Goal: Transaction & Acquisition: Subscribe to service/newsletter

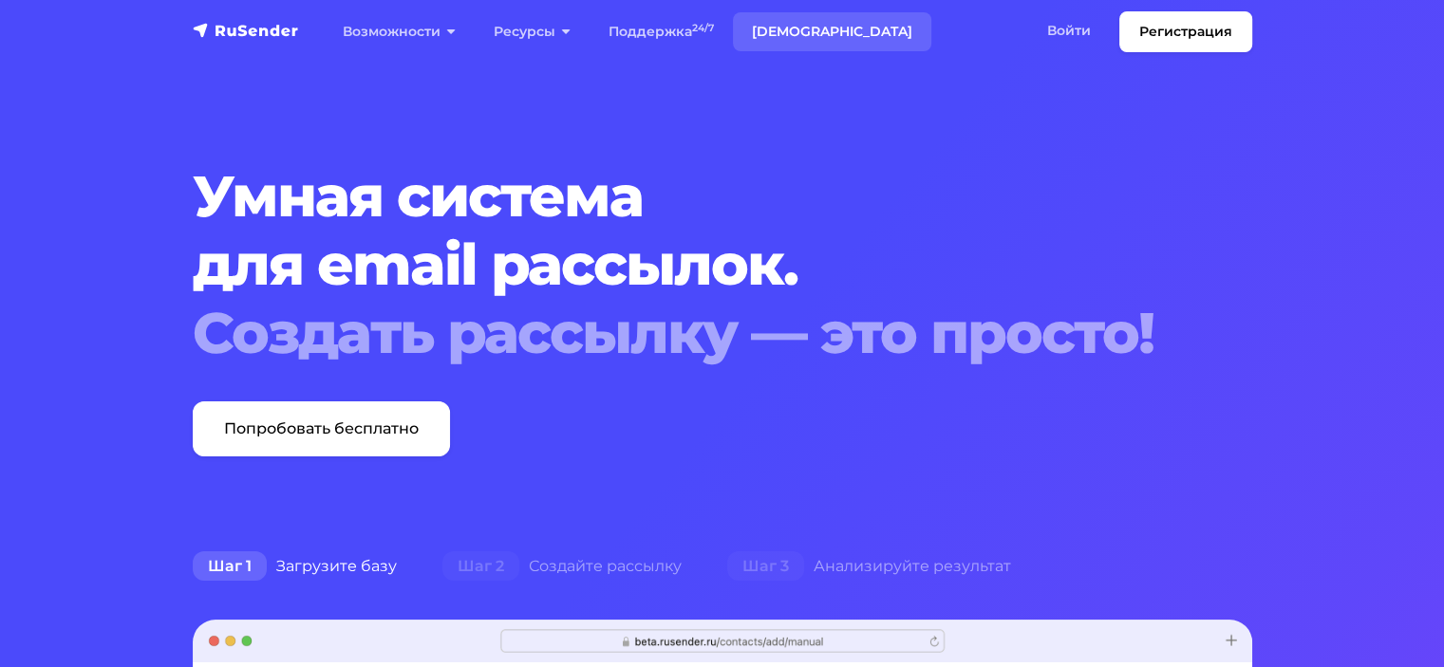
click at [775, 35] on link "[DEMOGRAPHIC_DATA]" at bounding box center [832, 31] width 198 height 39
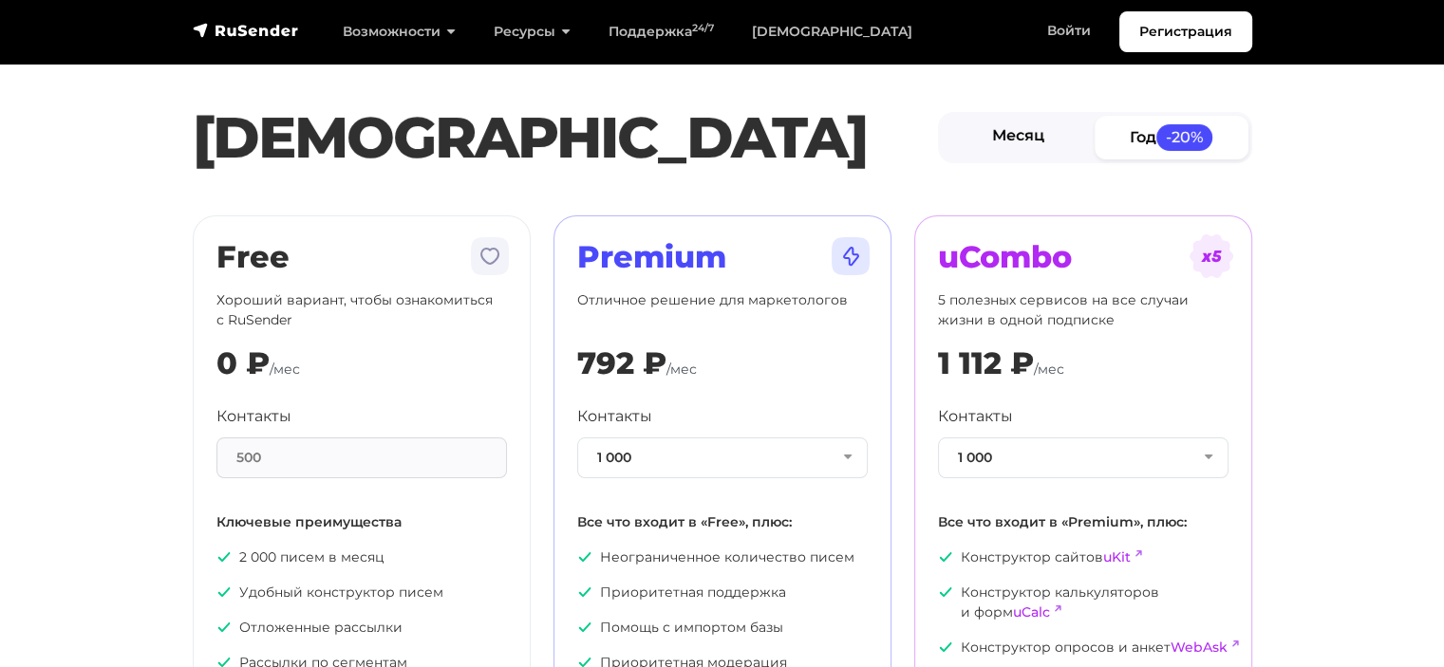
click at [1006, 149] on link "Месяц" at bounding box center [1019, 137] width 154 height 43
click at [638, 456] on button "1 000" at bounding box center [722, 458] width 291 height 41
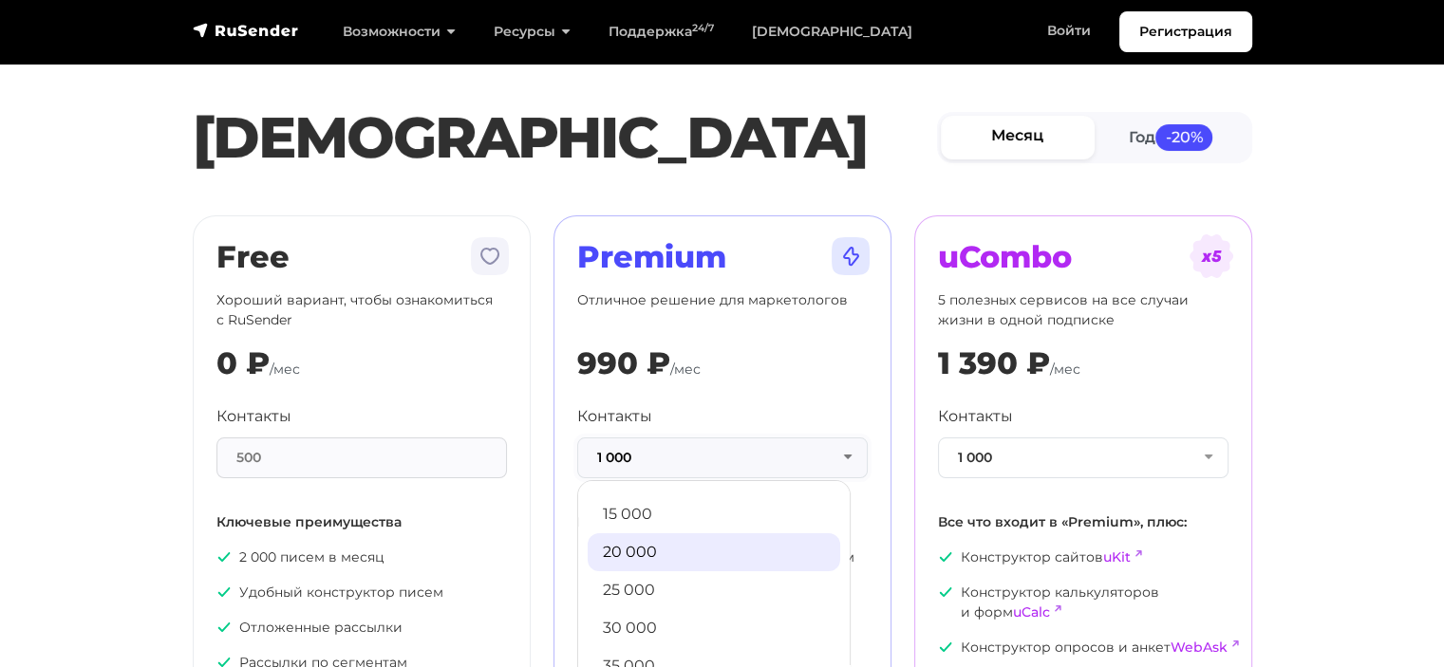
scroll to position [300, 0]
click at [638, 547] on link "20 000" at bounding box center [714, 552] width 253 height 38
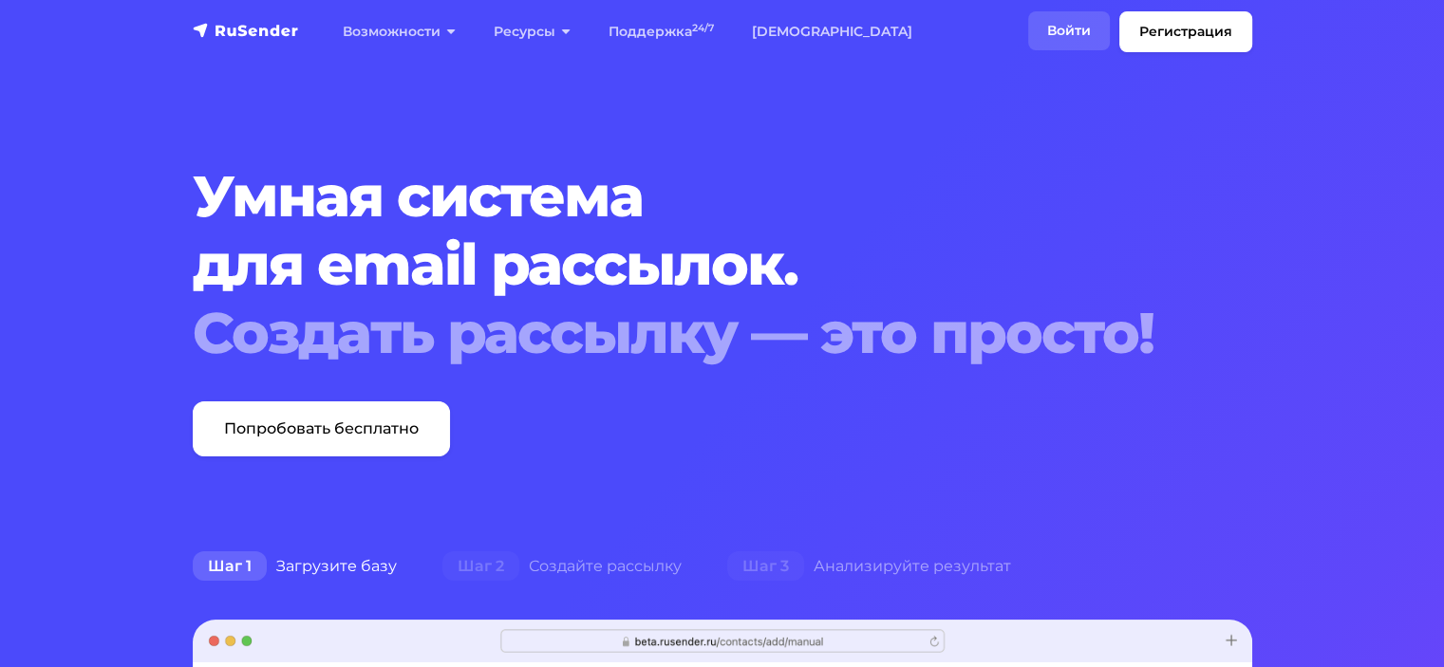
click at [1073, 18] on link "Войти" at bounding box center [1069, 30] width 82 height 39
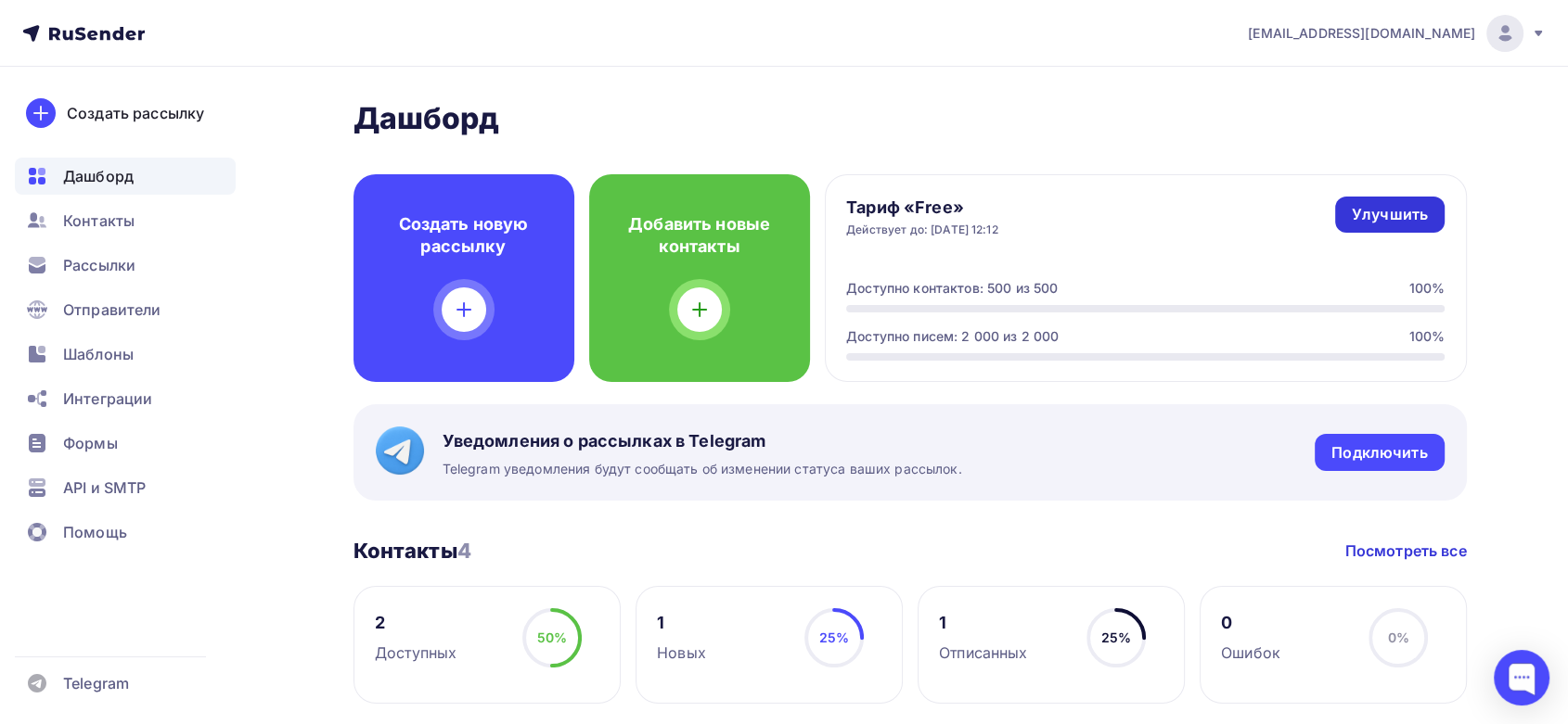
click at [1378, 217] on div "Улучшить" at bounding box center [1390, 215] width 76 height 21
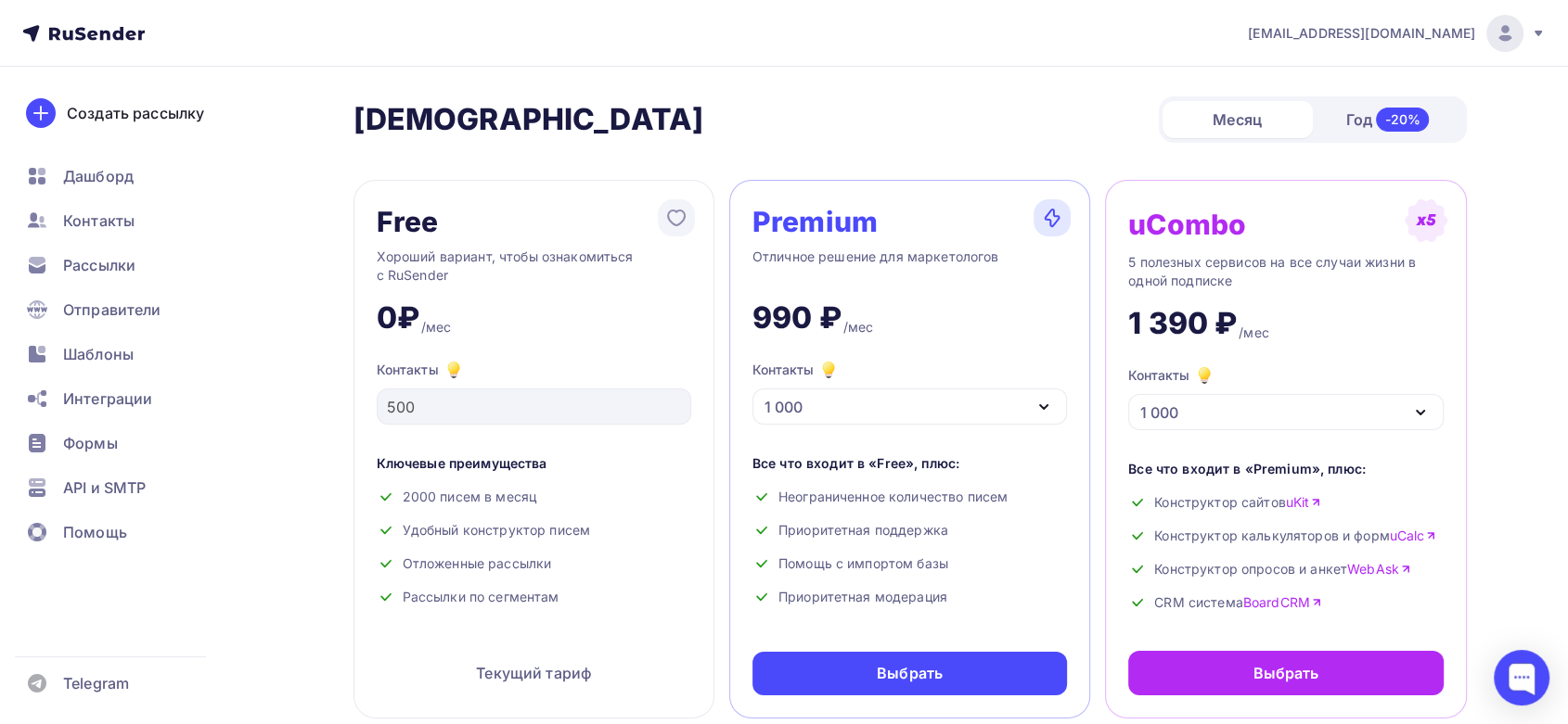
click at [1275, 118] on div "Месяц" at bounding box center [1239, 119] width 151 height 37
click at [824, 406] on div "1 000" at bounding box center [910, 406] width 315 height 36
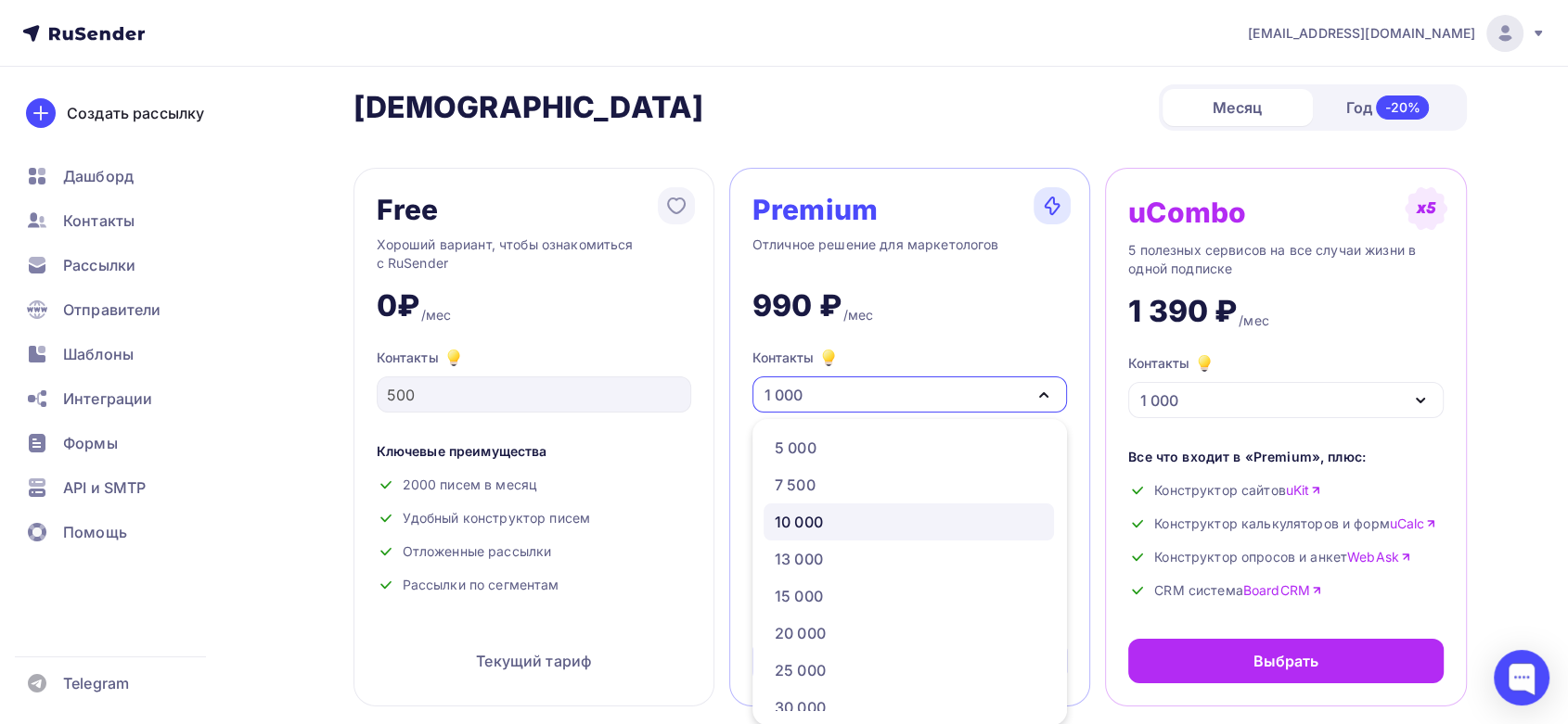
scroll to position [163, 0]
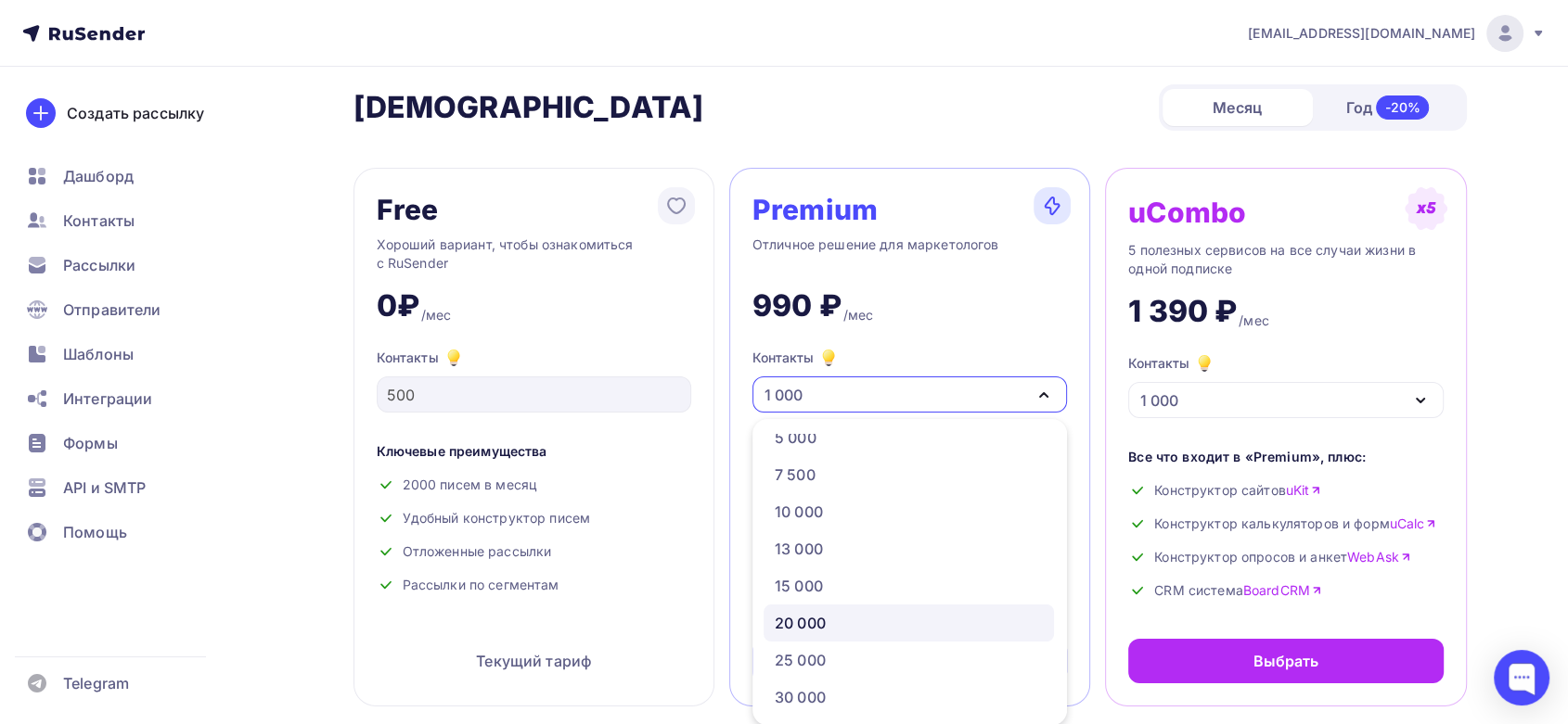
click at [808, 621] on div "20 000" at bounding box center [801, 623] width 51 height 22
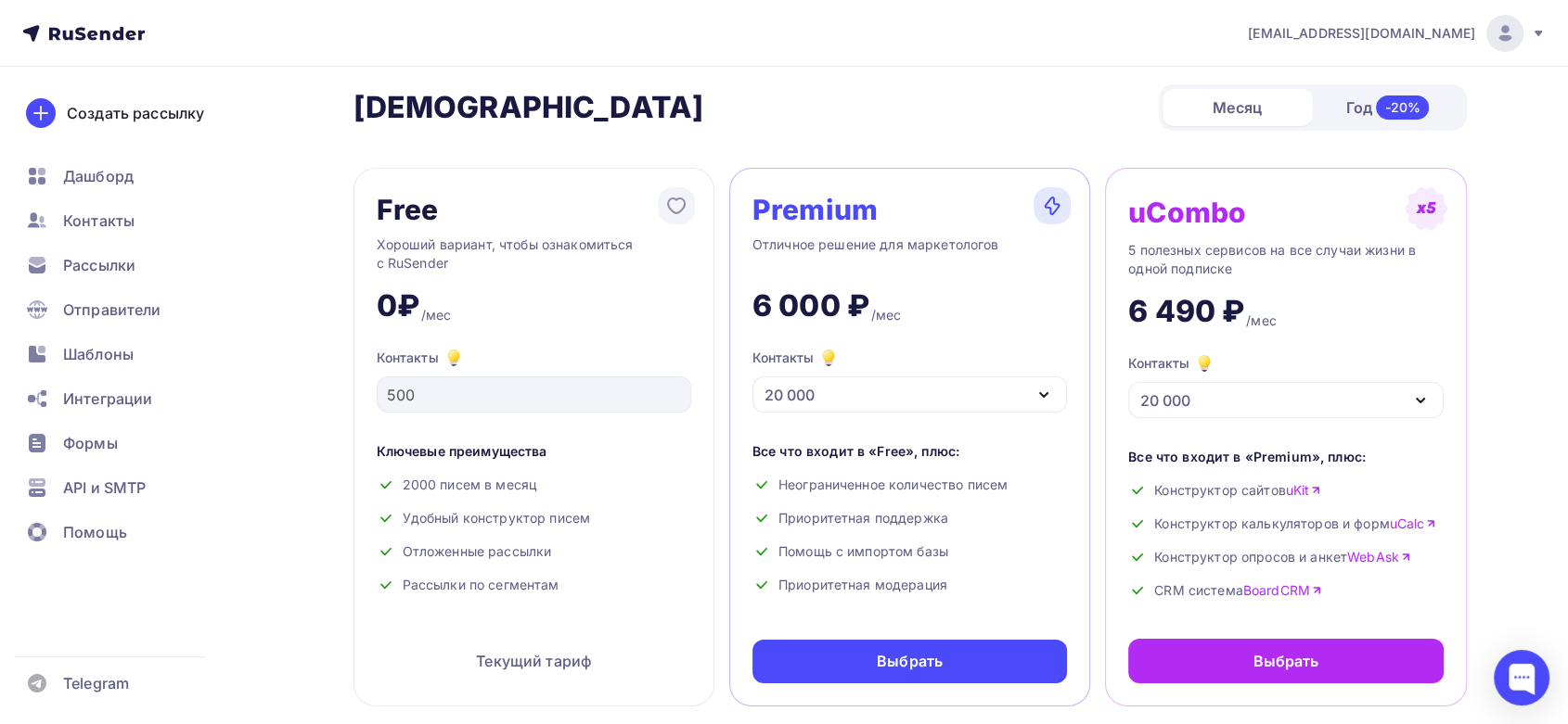
click at [828, 396] on div "20 000" at bounding box center [910, 394] width 315 height 36
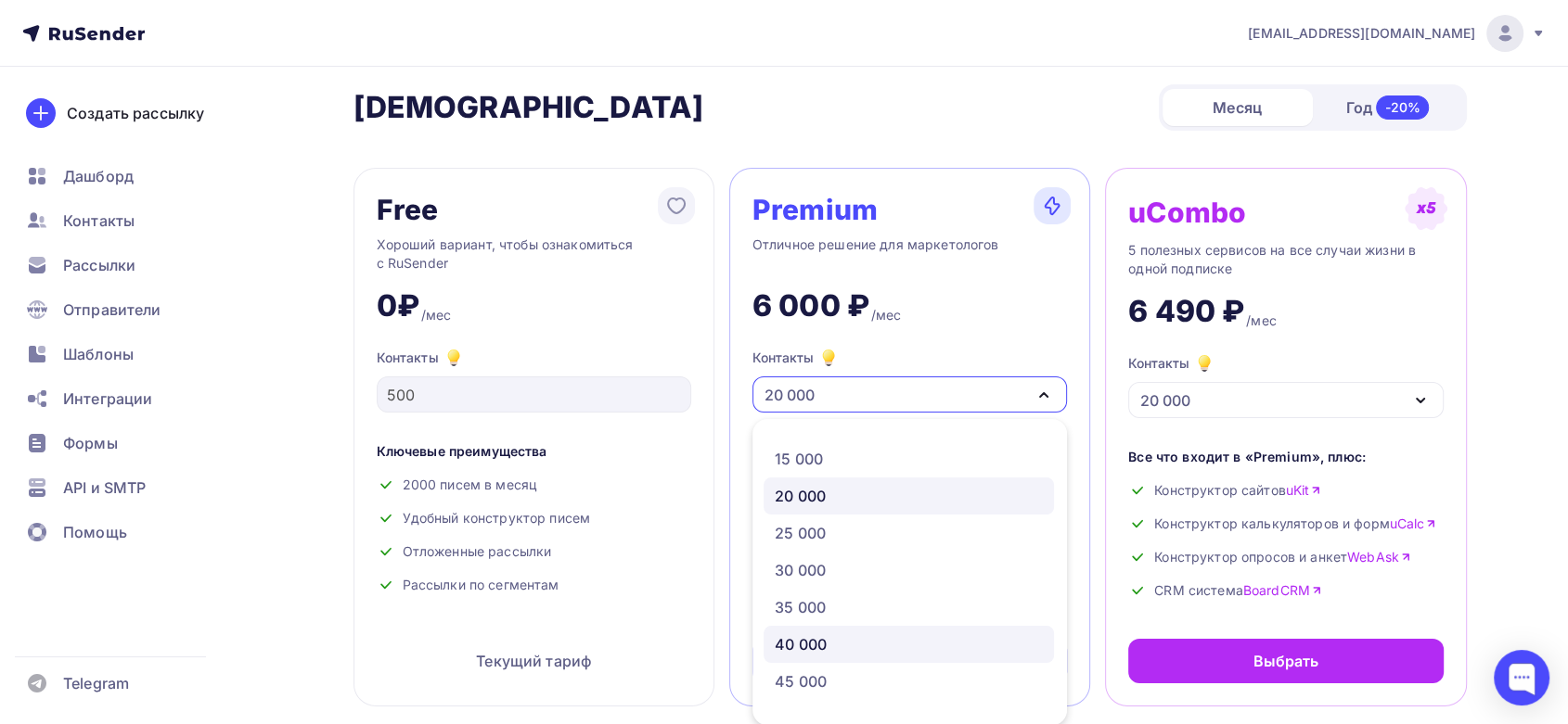
scroll to position [291, 0]
click at [815, 636] on div "40 000" at bounding box center [801, 643] width 52 height 22
